Goal: Navigation & Orientation: Find specific page/section

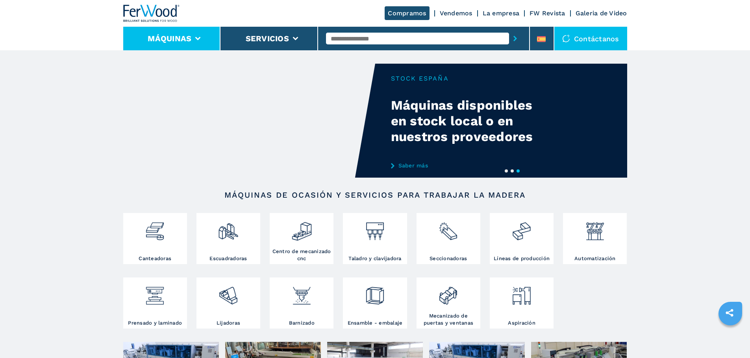
click at [196, 34] on li "Máquinas" at bounding box center [172, 39] width 98 height 24
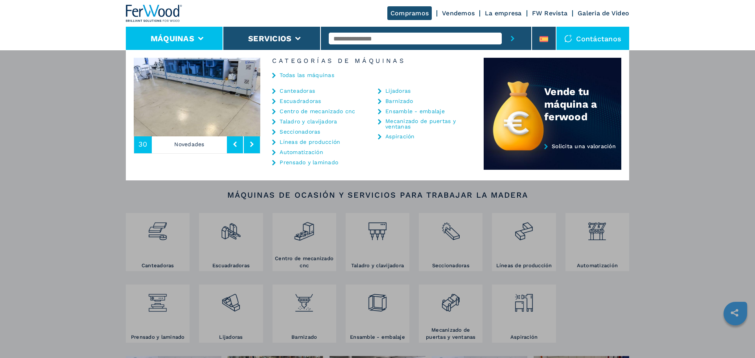
click at [298, 112] on link "Centro de mecanizado cnc" at bounding box center [318, 112] width 76 height 6
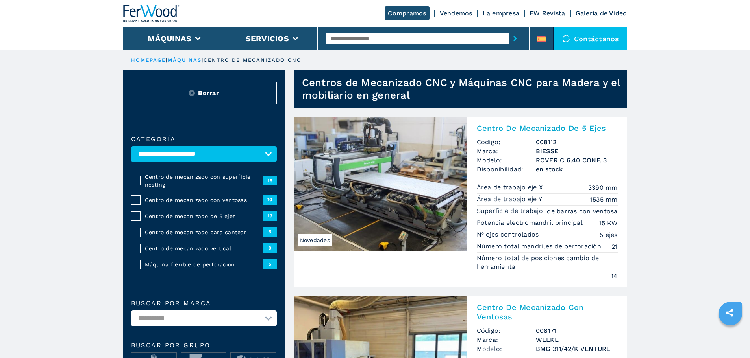
click at [151, 204] on span "Centro de mecanizado con ventosas" at bounding box center [204, 200] width 118 height 8
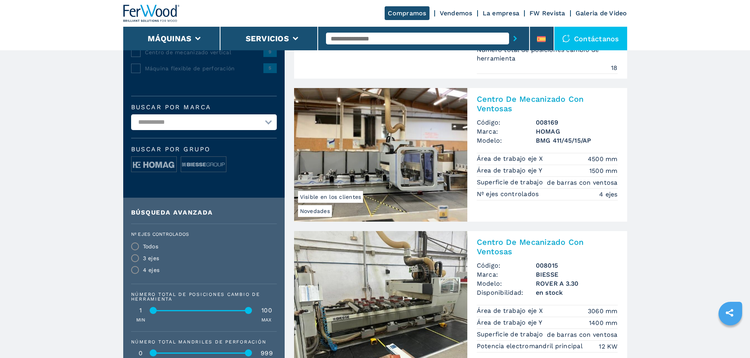
scroll to position [197, 0]
click at [157, 170] on img at bounding box center [153, 165] width 45 height 16
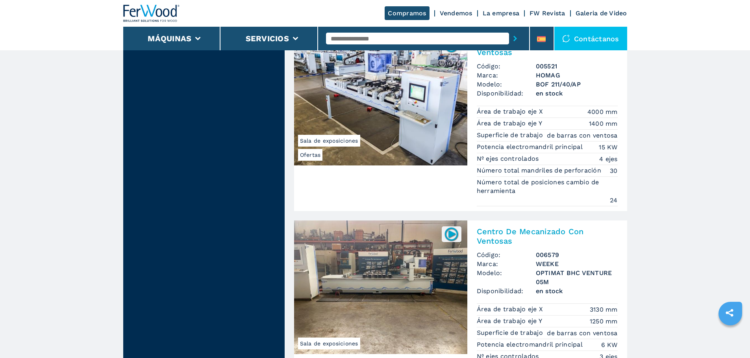
scroll to position [1259, 0]
